Goal: Information Seeking & Learning: Learn about a topic

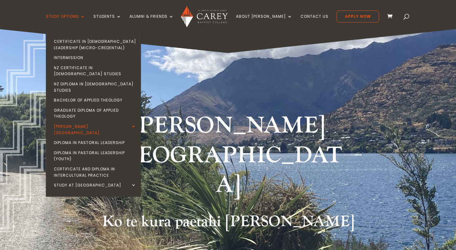
click at [93, 35] on ul "Certificate in [DEMOGRAPHIC_DATA] Leadership (Micro-credential) Intermission NZ…" at bounding box center [93, 112] width 95 height 167
click at [94, 38] on link "Certificate in [DEMOGRAPHIC_DATA] Leadership (Micro-credential)" at bounding box center [95, 44] width 95 height 16
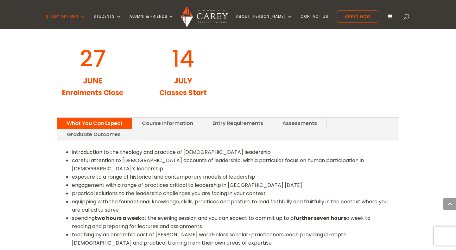
scroll to position [745, 0]
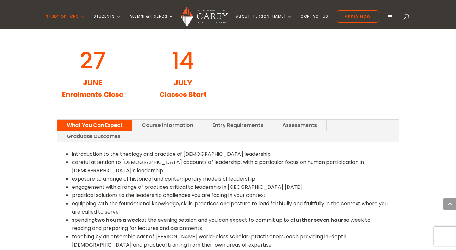
click at [176, 119] on link "Course Information" at bounding box center [167, 124] width 70 height 11
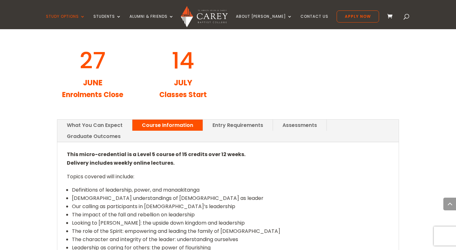
click at [258, 119] on link "Entry Requirements" at bounding box center [238, 124] width 70 height 11
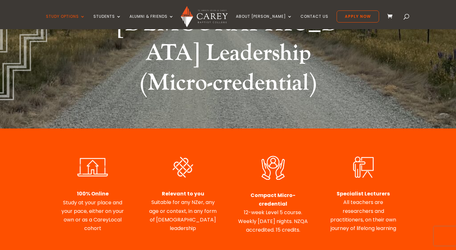
scroll to position [227, 0]
